Goal: Information Seeking & Learning: Check status

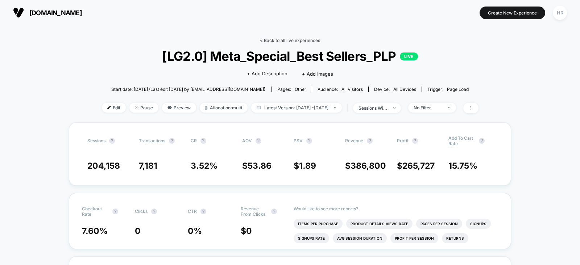
click at [280, 41] on link "< Back to all live experiences" at bounding box center [290, 40] width 60 height 5
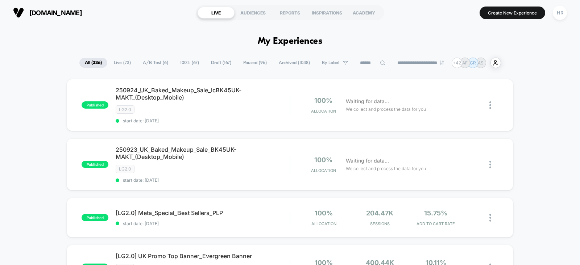
click at [152, 62] on span "A/B Test ( 6 )" at bounding box center [155, 63] width 36 height 10
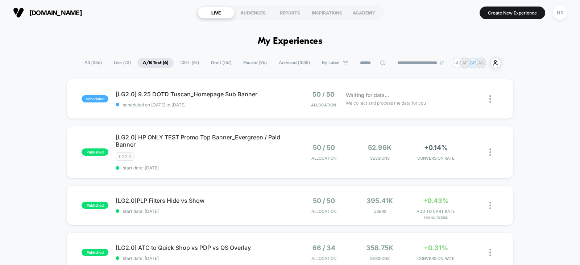
click at [261, 59] on span "Paused ( 96 )" at bounding box center [255, 63] width 34 height 10
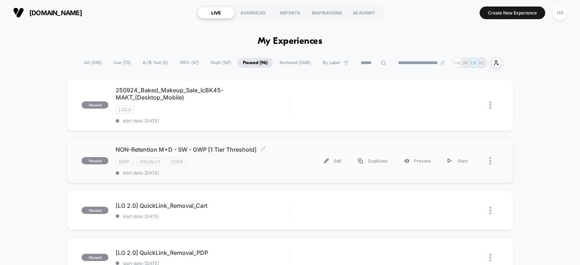
click at [243, 165] on div "NON-Retention M+D - SW - GWP [1 Tier Threshold] Click to edit experience detail…" at bounding box center [203, 161] width 174 height 30
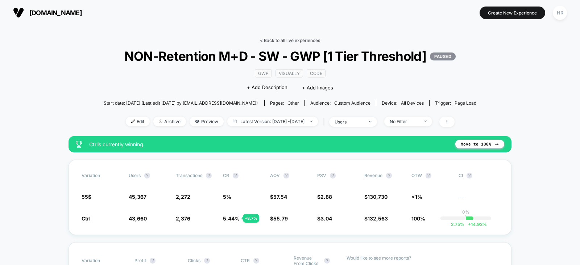
click at [290, 40] on link "< Back to all live experiences" at bounding box center [290, 40] width 60 height 5
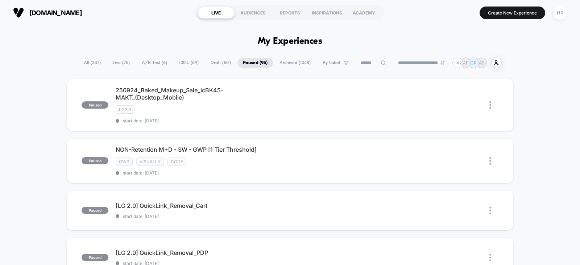
click at [358, 64] on input at bounding box center [373, 63] width 36 height 9
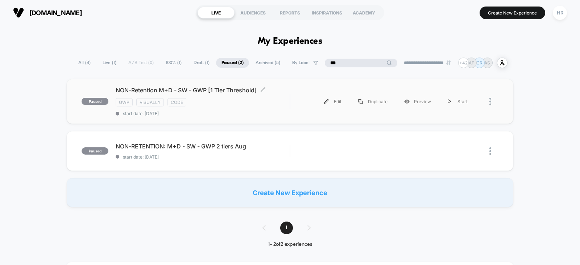
type input "***"
click at [281, 102] on div "gwp visually code" at bounding box center [203, 102] width 174 height 8
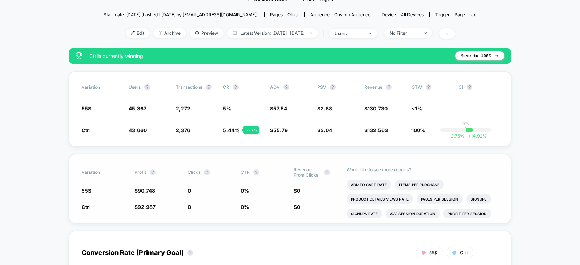
scroll to position [88, 0]
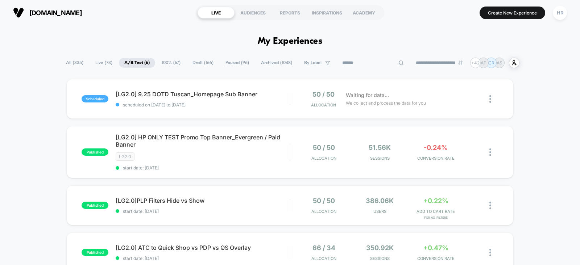
click at [366, 61] on input at bounding box center [373, 63] width 72 height 9
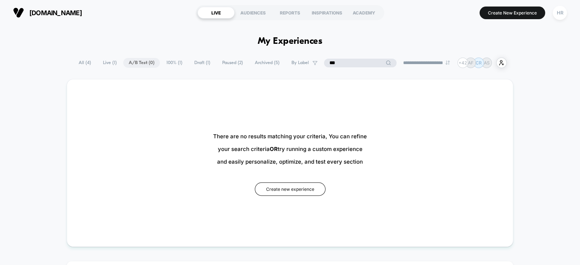
type input "***"
click at [235, 62] on span "Paused ( 2 )" at bounding box center [251, 63] width 32 height 10
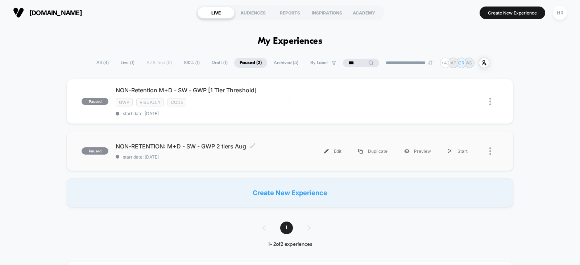
click at [289, 154] on span "start date: [DATE]" at bounding box center [203, 156] width 174 height 5
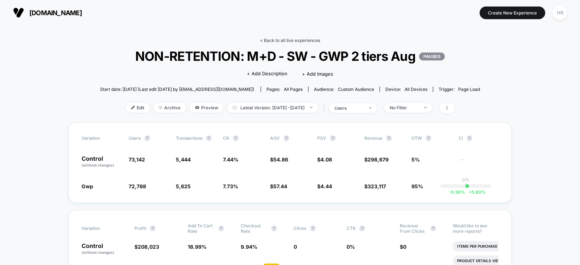
click at [297, 39] on link "< Back to all live experiences" at bounding box center [290, 40] width 60 height 5
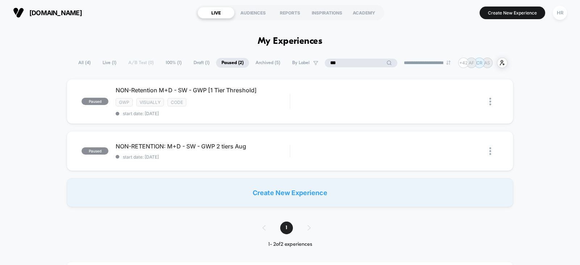
click at [348, 59] on input "***" at bounding box center [361, 63] width 72 height 9
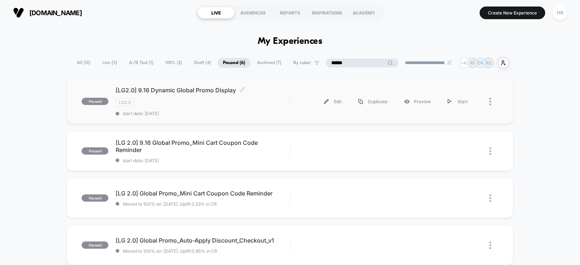
type input "******"
click at [272, 105] on div "LG2.0" at bounding box center [203, 102] width 174 height 8
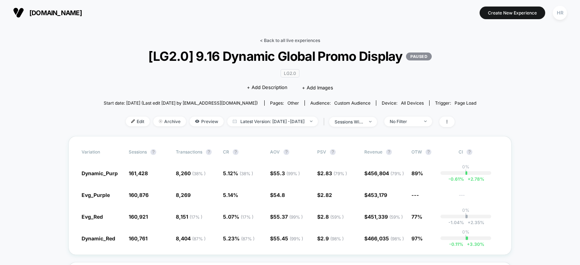
click at [306, 39] on link "< Back to all live experiences" at bounding box center [290, 40] width 60 height 5
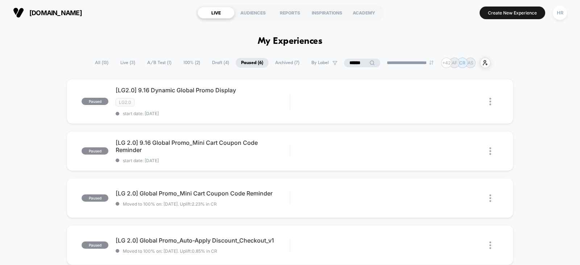
click at [359, 59] on input "******" at bounding box center [362, 63] width 36 height 9
click at [359, 59] on input "******" at bounding box center [362, 63] width 72 height 9
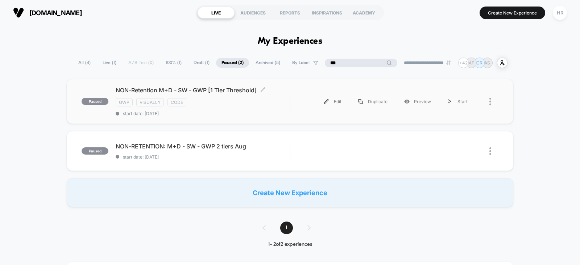
type input "***"
click at [283, 95] on div "NON-Retention M+D - SW - GWP [1 Tier Threshold] Click to edit experience detail…" at bounding box center [203, 102] width 174 height 30
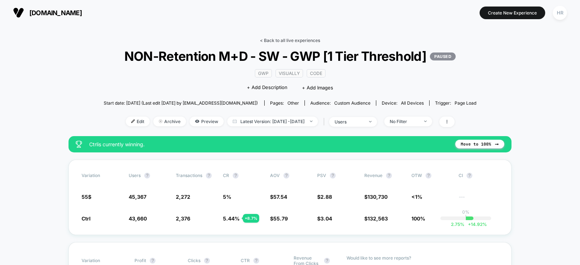
click at [283, 40] on link "< Back to all live experiences" at bounding box center [290, 40] width 60 height 5
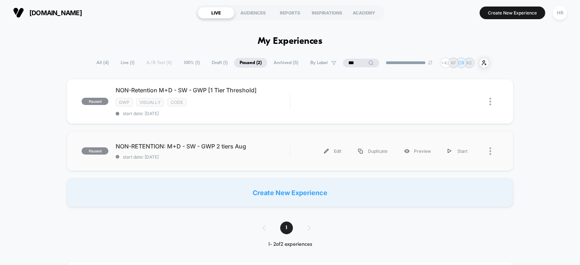
click at [251, 162] on div "paused NON-RETENTION: M+D - SW - GWP 2 tiers Aug start date: [DATE] Edit Duplic…" at bounding box center [290, 151] width 446 height 40
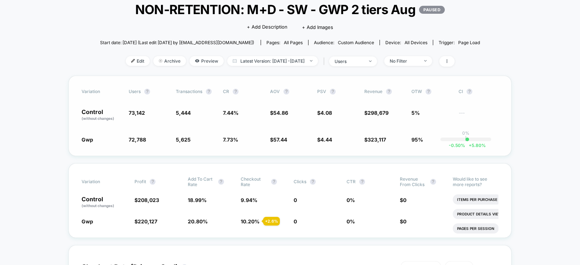
scroll to position [46, 0]
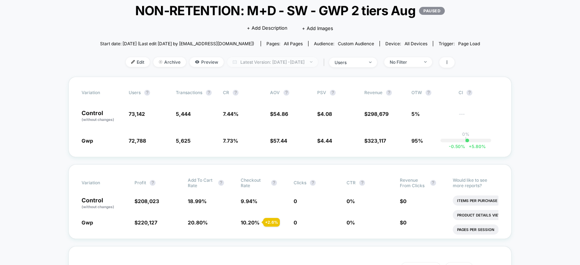
click at [281, 64] on span "Latest Version: [DATE] - [DATE]" at bounding box center [272, 62] width 91 height 10
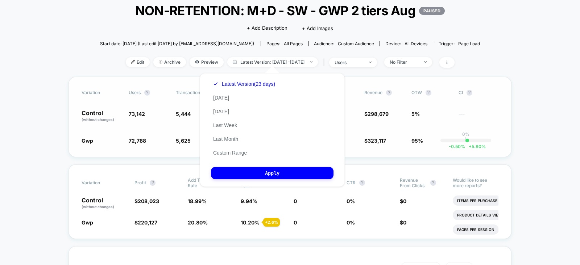
click at [130, 101] on div "Variation users ? Transactions ? CR ? AOV ? PSV ? Revenue ? OTW ? CI ? Control …" at bounding box center [289, 117] width 443 height 80
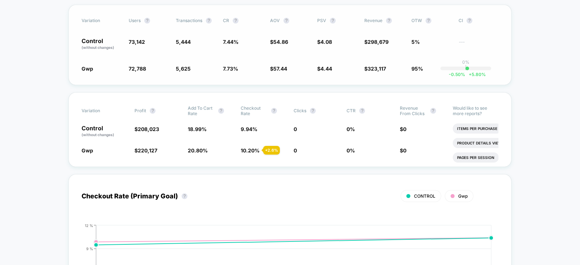
scroll to position [0, 0]
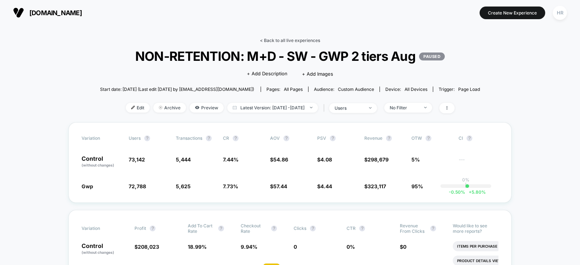
click at [287, 40] on link "< Back to all live experiences" at bounding box center [290, 40] width 60 height 5
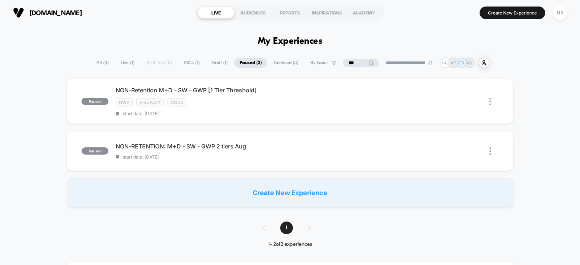
click at [343, 60] on input "***" at bounding box center [361, 63] width 36 height 9
click at [342, 60] on input "***" at bounding box center [361, 63] width 72 height 9
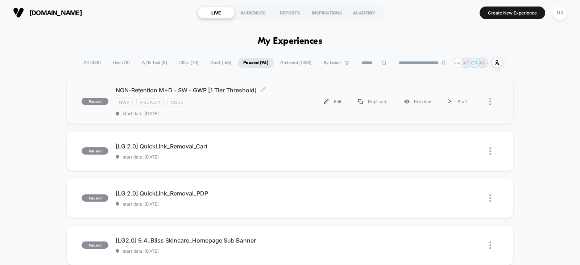
click at [283, 108] on div "NON-Retention M+D - SW - GWP [1 Tier Threshold] Click to edit experience detail…" at bounding box center [203, 102] width 174 height 30
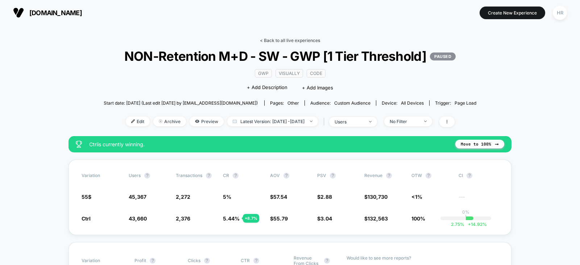
click at [288, 42] on link "< Back to all live experiences" at bounding box center [290, 40] width 60 height 5
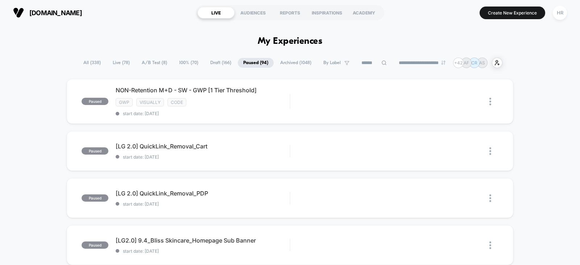
click at [150, 66] on span "A/B Test ( 8 )" at bounding box center [154, 63] width 36 height 10
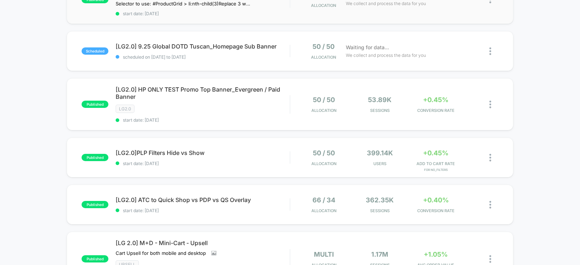
scroll to position [155, 0]
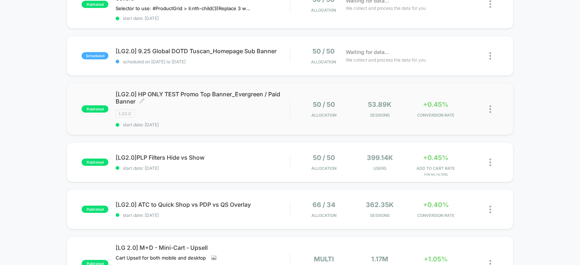
click at [271, 101] on span "[LG2.0] HP ONLY TEST Promo Top Banner_Evergreen / Paid Banner Click to edit exp…" at bounding box center [203, 98] width 174 height 14
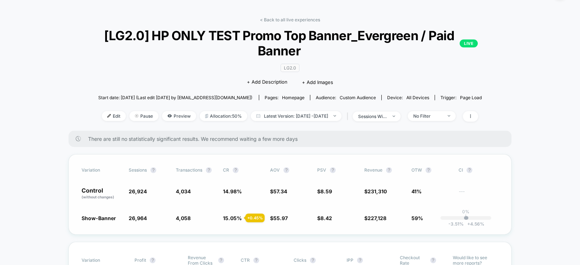
scroll to position [20, 0]
click at [454, 118] on span "No Filter" at bounding box center [432, 117] width 48 height 10
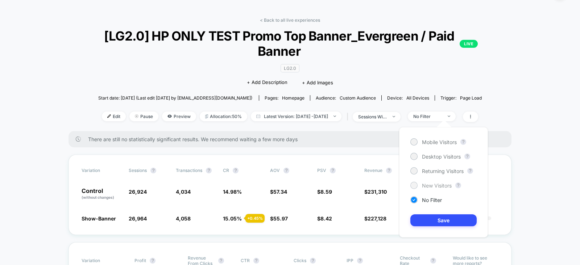
click at [430, 188] on span "New Visitors" at bounding box center [437, 186] width 30 height 6
click at [430, 218] on button "Save" at bounding box center [443, 221] width 66 height 12
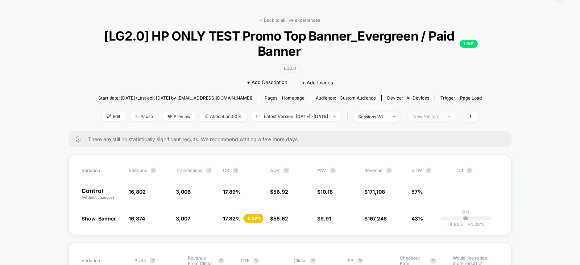
click at [444, 118] on span "New Visitors" at bounding box center [432, 117] width 48 height 10
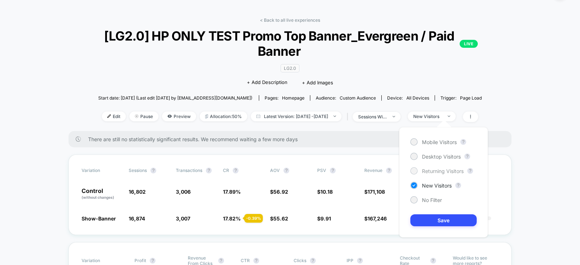
click at [435, 173] on span "Returning Visitors" at bounding box center [443, 171] width 42 height 6
click at [446, 221] on button "Save" at bounding box center [443, 221] width 66 height 12
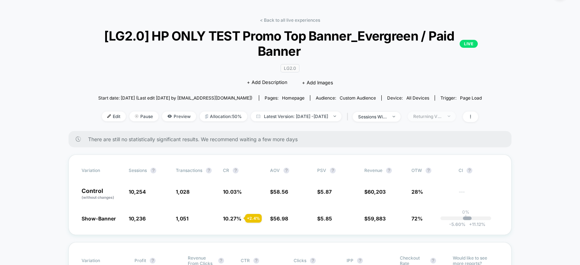
click at [444, 112] on span "Returning Visitors" at bounding box center [432, 117] width 48 height 10
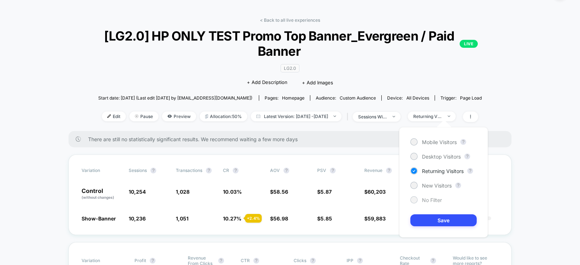
click at [428, 197] on span "No Filter" at bounding box center [432, 200] width 20 height 6
click at [429, 222] on button "Save" at bounding box center [443, 221] width 66 height 12
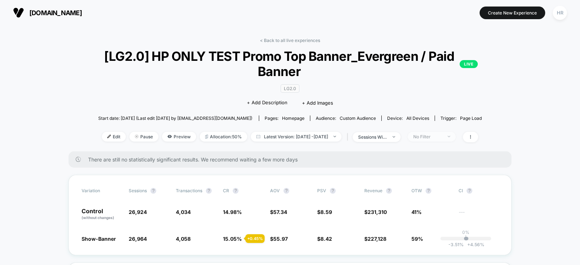
click at [442, 135] on div "No Filter" at bounding box center [427, 136] width 29 height 5
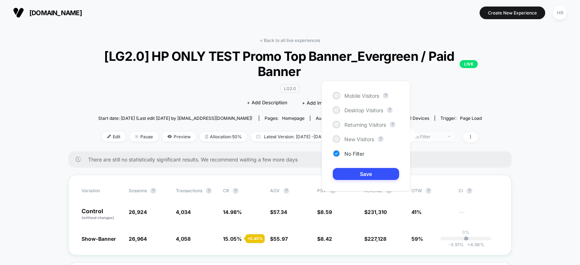
click at [442, 135] on div "No Filter" at bounding box center [427, 136] width 29 height 5
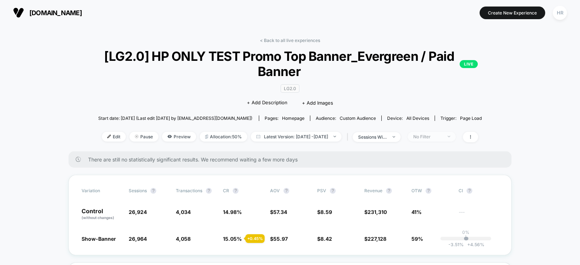
click at [442, 136] on div "No Filter" at bounding box center [427, 136] width 29 height 5
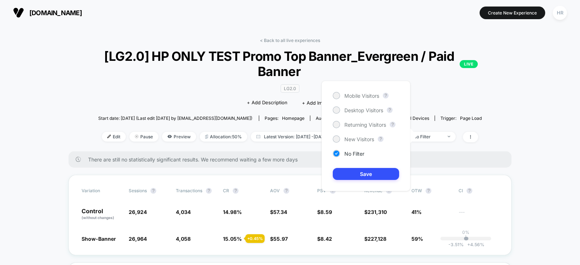
drag, startPoint x: 361, startPoint y: 138, endPoint x: 362, endPoint y: 135, distance: 3.7
click at [362, 135] on div "Mobile Visitors ? Desktop Visitors ? Returning Visitors ? New Visitors ? No Fil…" at bounding box center [365, 136] width 89 height 111
click at [362, 142] on span "New Visitors" at bounding box center [359, 139] width 30 height 6
click at [364, 169] on button "Save" at bounding box center [366, 174] width 66 height 12
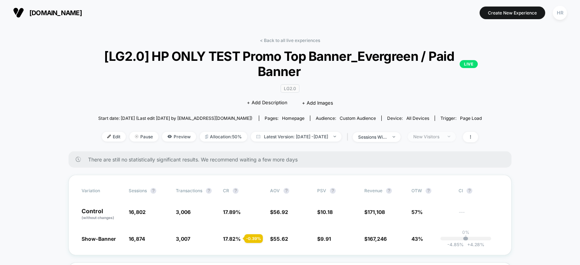
click at [442, 138] on div "New Visitors" at bounding box center [427, 136] width 29 height 5
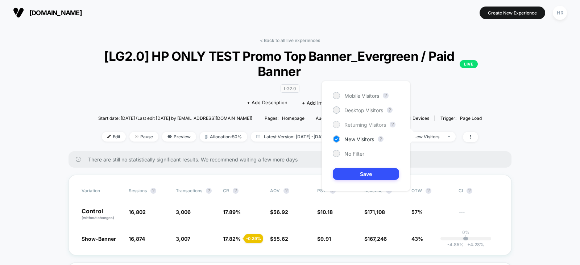
click at [374, 128] on span "Returning Visitors" at bounding box center [365, 125] width 42 height 6
click at [366, 172] on button "Save" at bounding box center [366, 174] width 66 height 12
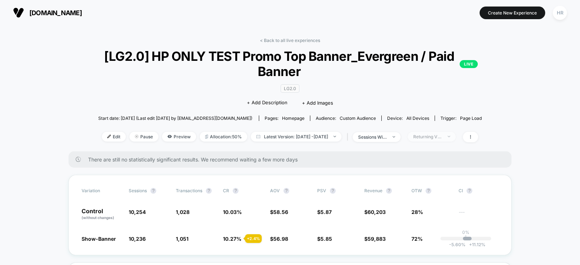
click at [442, 136] on div "Returning Visitors" at bounding box center [427, 136] width 29 height 5
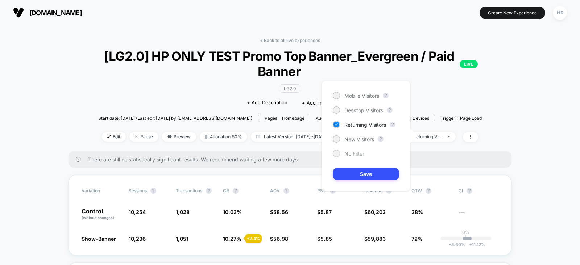
click at [347, 155] on span "No Filter" at bounding box center [354, 154] width 20 height 6
click at [357, 171] on button "Save" at bounding box center [366, 174] width 66 height 12
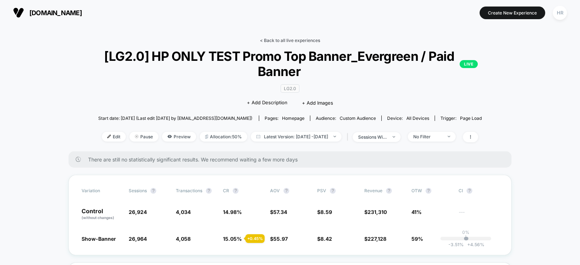
click at [296, 38] on link "< Back to all live experiences" at bounding box center [290, 40] width 60 height 5
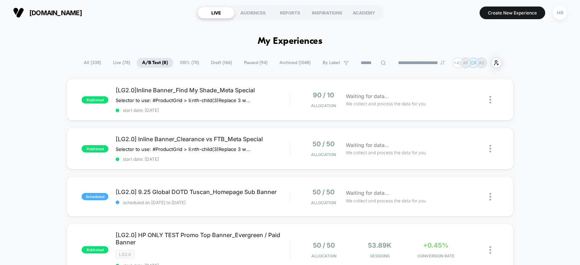
click at [266, 61] on span "Paused ( 94 )" at bounding box center [255, 63] width 34 height 10
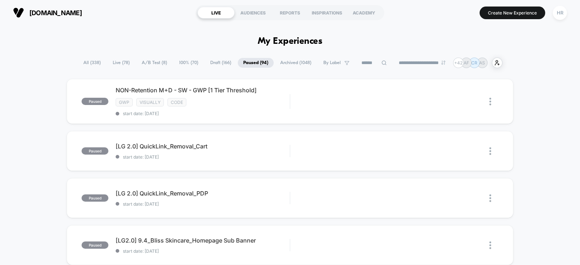
click at [87, 63] on span "All ( 338 )" at bounding box center [92, 63] width 28 height 10
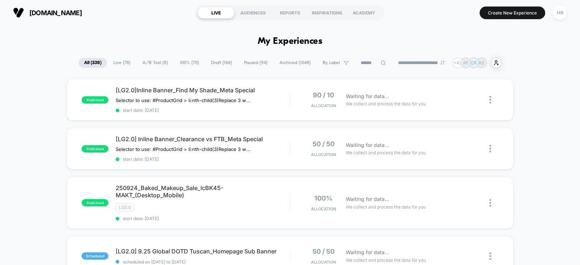
click at [366, 66] on input at bounding box center [373, 63] width 36 height 9
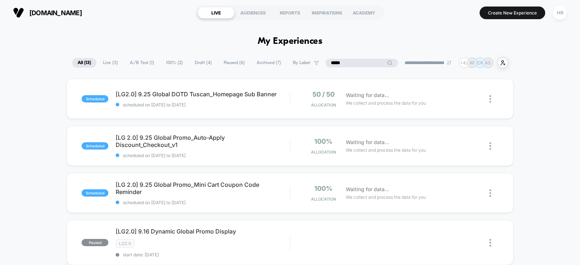
type input "****"
click at [350, 66] on input "****" at bounding box center [361, 63] width 72 height 9
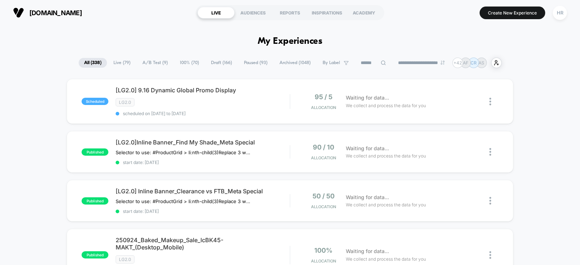
click at [174, 58] on span "100% ( 70 )" at bounding box center [189, 63] width 30 height 10
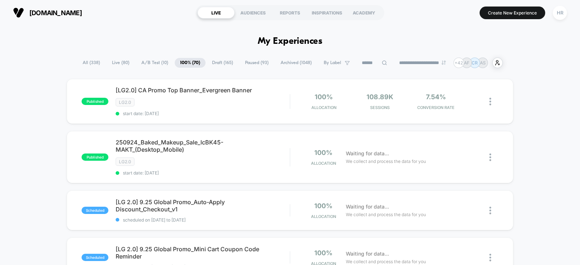
click at [367, 62] on input at bounding box center [374, 63] width 36 height 9
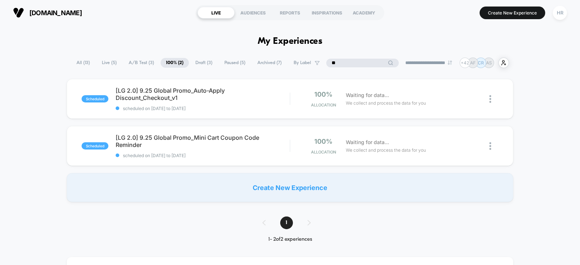
type input "*"
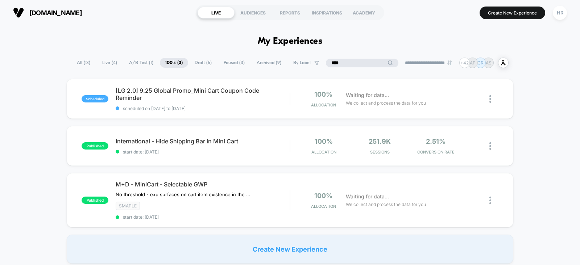
type input "****"
click at [133, 64] on span "A/B Test ( 1 )" at bounding box center [141, 63] width 35 height 10
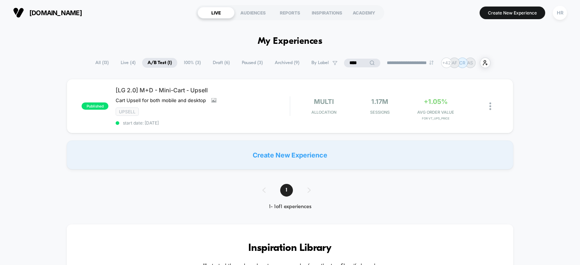
click at [351, 62] on input "****" at bounding box center [362, 63] width 36 height 9
click at [351, 62] on input "****" at bounding box center [362, 63] width 72 height 9
